Goal: Transaction & Acquisition: Subscribe to service/newsletter

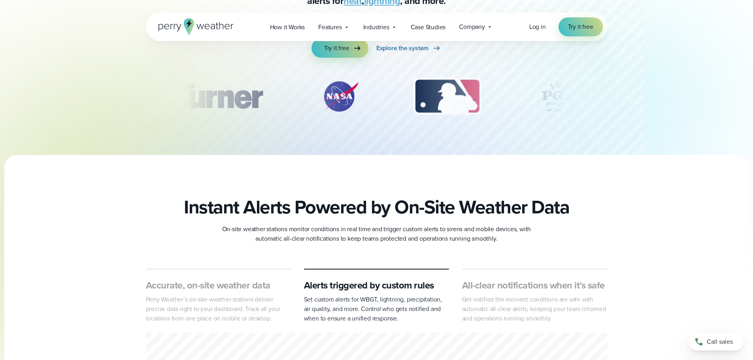
scroll to position [119, 0]
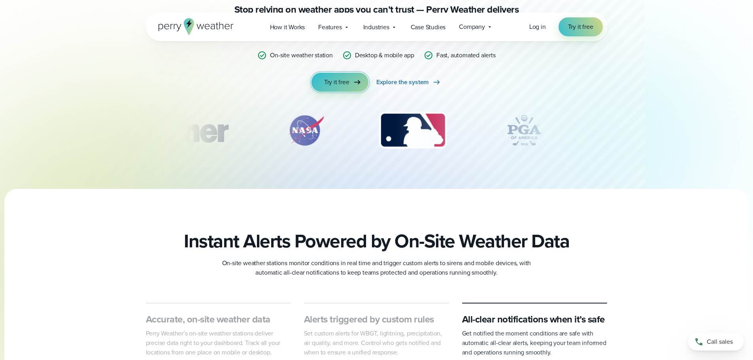
click at [340, 82] on span "Try it free" at bounding box center [336, 81] width 25 height 9
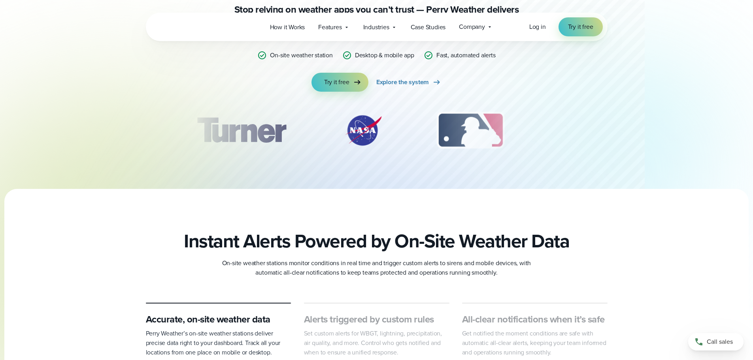
scroll to position [119, 0]
